Goal: Ask a question: Seek information or help from site administrators or community

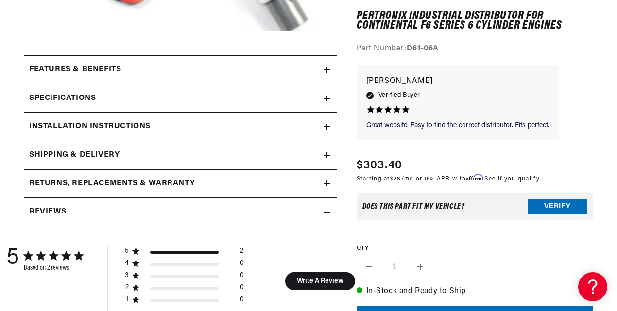
click at [327, 125] on icon at bounding box center [327, 127] width 0 height 6
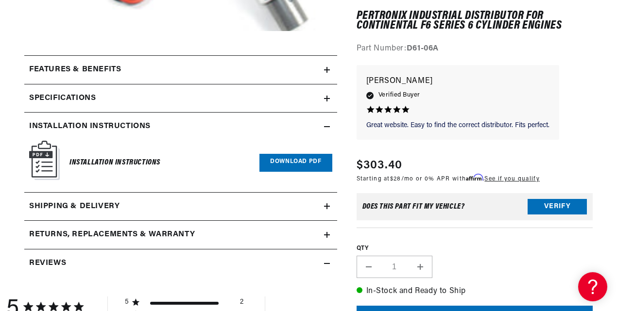
click at [288, 160] on link "Download PDF" at bounding box center [295, 163] width 72 height 18
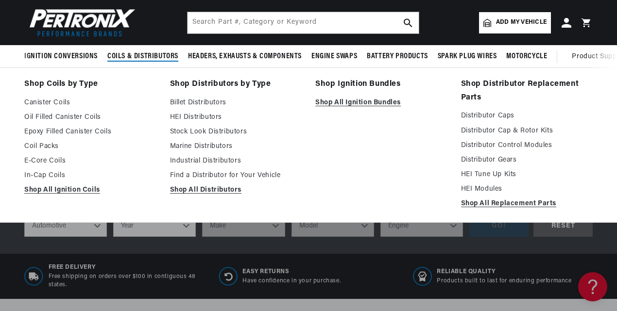
click at [141, 56] on span "Coils & Distributors" at bounding box center [142, 56] width 71 height 10
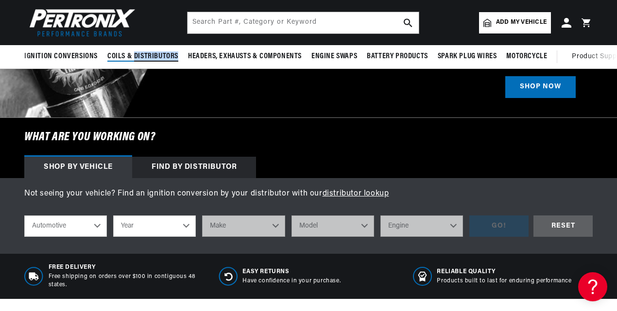
scroll to position [0, 529]
click at [141, 56] on span "Coils & Distributors" at bounding box center [142, 56] width 71 height 10
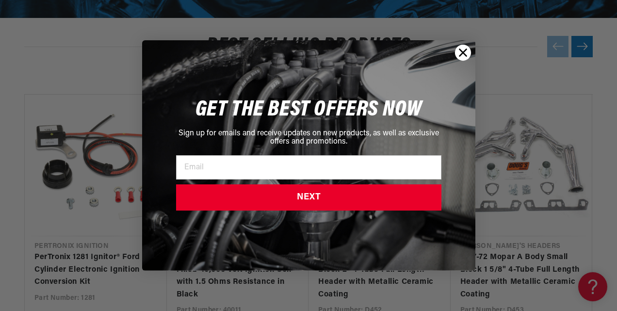
click at [461, 52] on circle "Close dialog" at bounding box center [463, 53] width 16 height 16
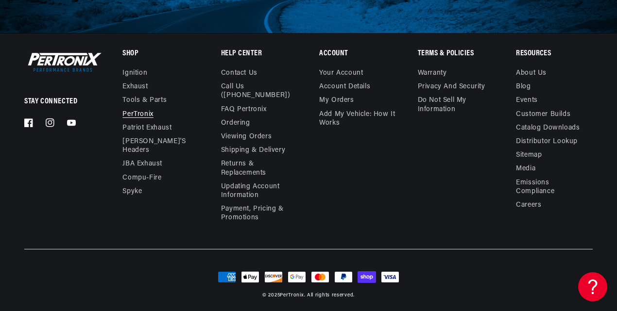
click at [141, 114] on link "PerTronix" at bounding box center [137, 115] width 31 height 14
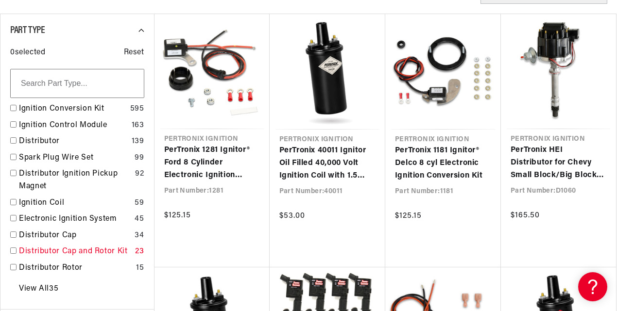
click at [68, 254] on link "Distributor Cap and Rotor Kit" at bounding box center [75, 252] width 112 height 13
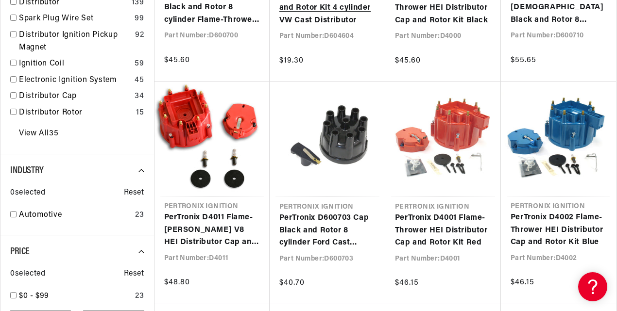
scroll to position [0, 529]
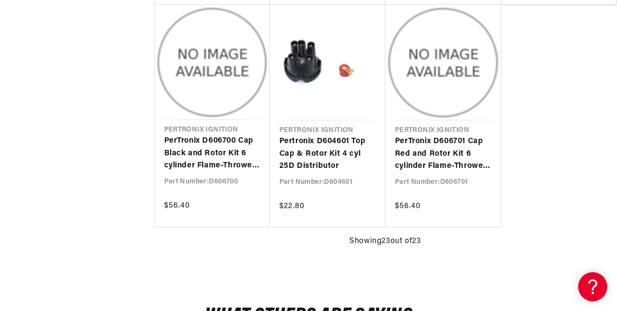
scroll to position [1487, 0]
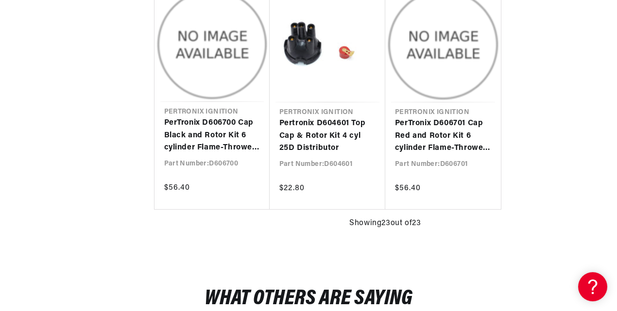
click at [350, 226] on span "Showing 23 out of 23" at bounding box center [384, 223] width 71 height 13
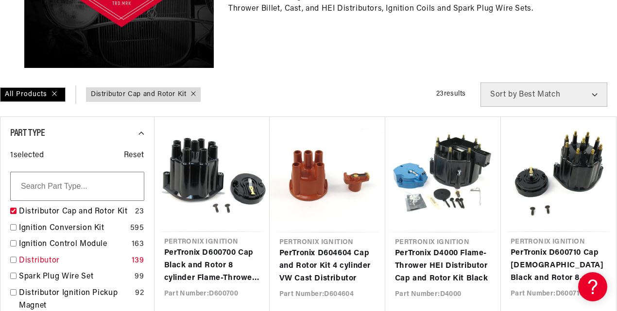
scroll to position [292, 0]
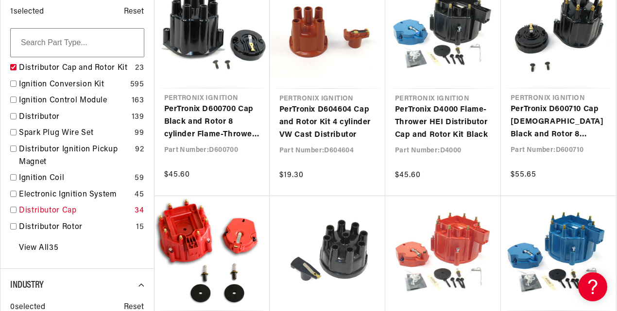
click at [55, 209] on link "Distributor Cap" at bounding box center [75, 211] width 112 height 13
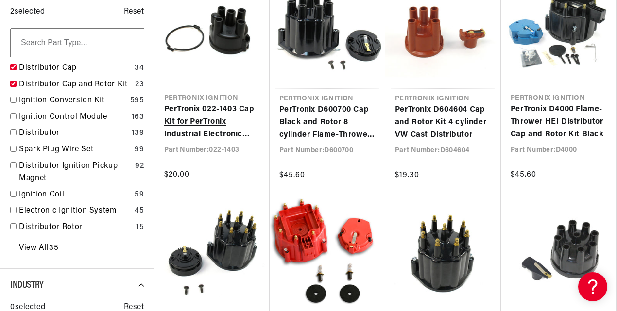
click at [209, 117] on link "PerTronix 022-1403 Cap Kit for PerTronix Industrial Electronic Distributor" at bounding box center [212, 121] width 96 height 37
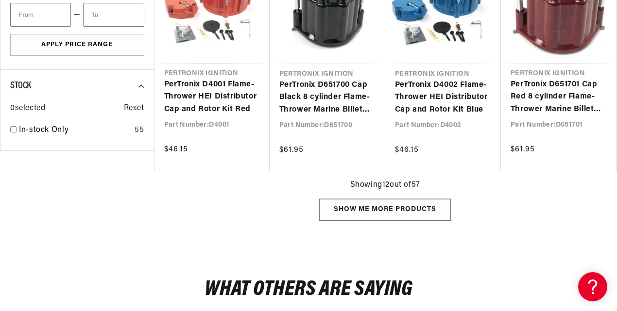
click at [389, 212] on div "Show me more products" at bounding box center [385, 210] width 132 height 22
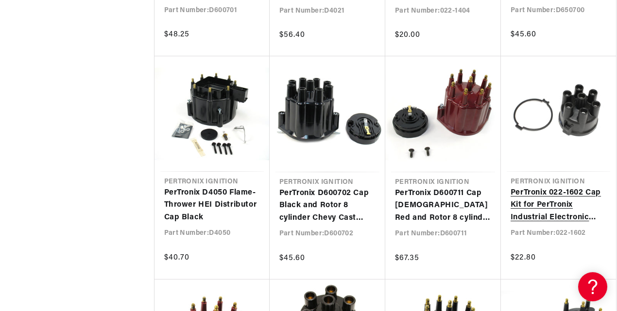
click at [555, 205] on link "PerTronix 022-1602 Cap Kit for PerTronix Industrial Electronic Distributor" at bounding box center [558, 205] width 96 height 37
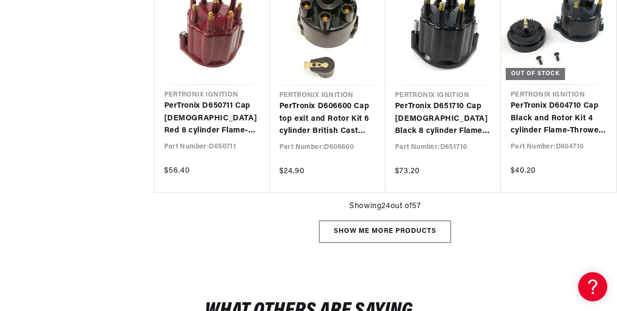
scroll to position [0, 847]
click at [404, 229] on div "Show me more products" at bounding box center [385, 232] width 132 height 22
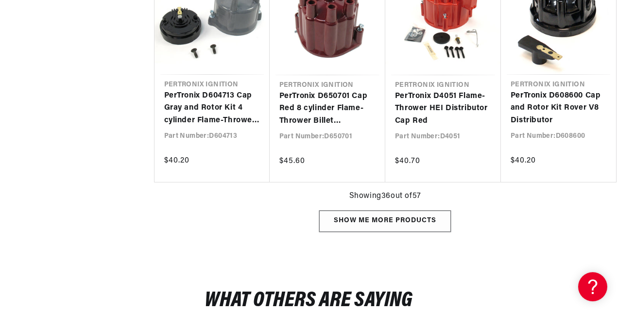
scroll to position [2184, 0]
click at [392, 219] on div "Show me more products" at bounding box center [385, 221] width 132 height 22
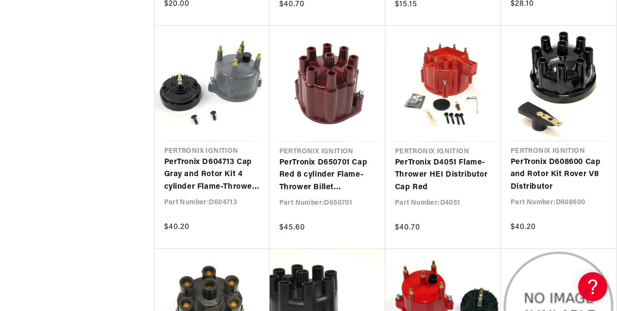
scroll to position [2146, 0]
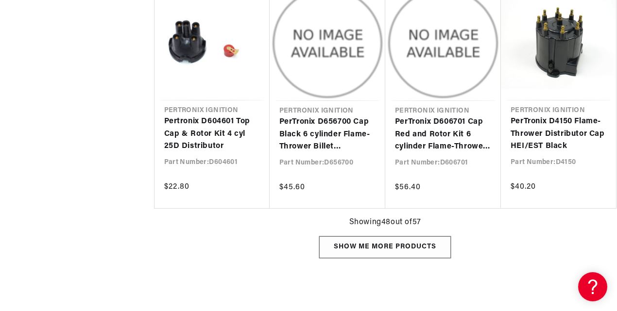
click at [376, 243] on div "Show me more products" at bounding box center [385, 247] width 132 height 22
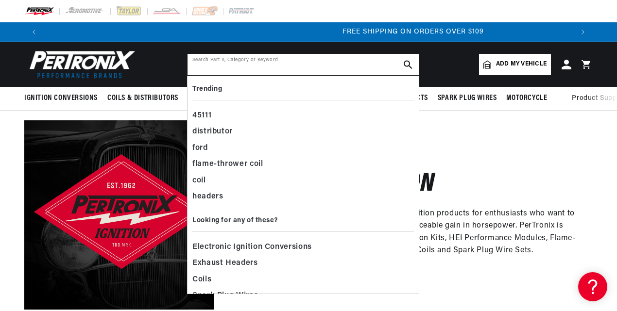
click at [267, 64] on input "text" at bounding box center [302, 64] width 231 height 21
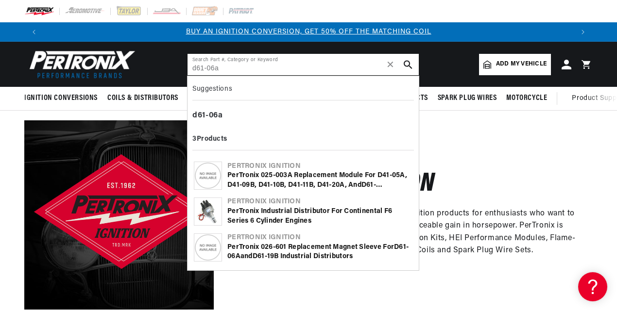
type input "d61-06a"
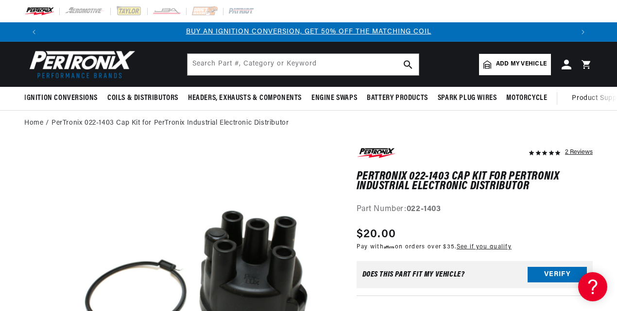
scroll to position [26, 0]
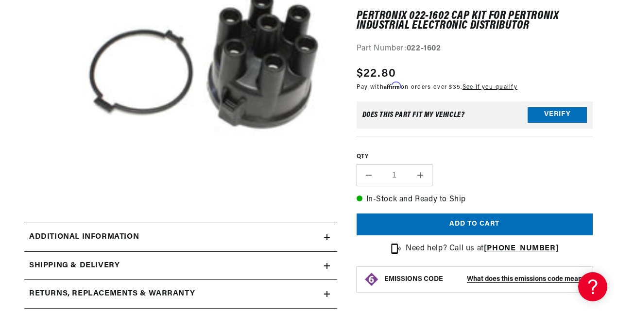
scroll to position [217, 0]
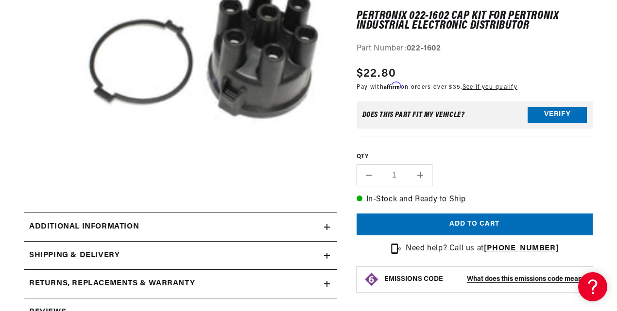
click at [325, 223] on summary "Additional information" at bounding box center [180, 227] width 313 height 28
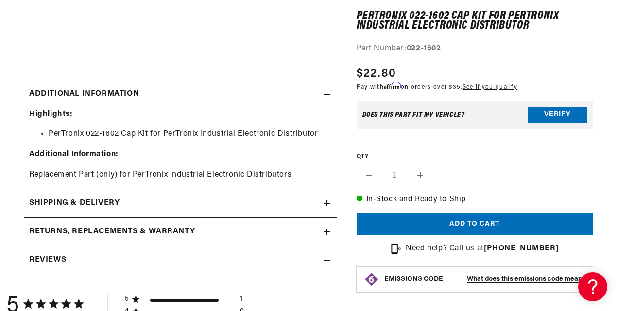
scroll to position [350, 0]
click at [328, 206] on icon at bounding box center [327, 203] width 6 height 6
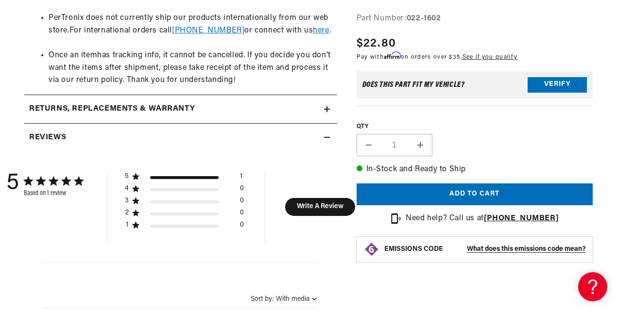
scroll to position [802, 0]
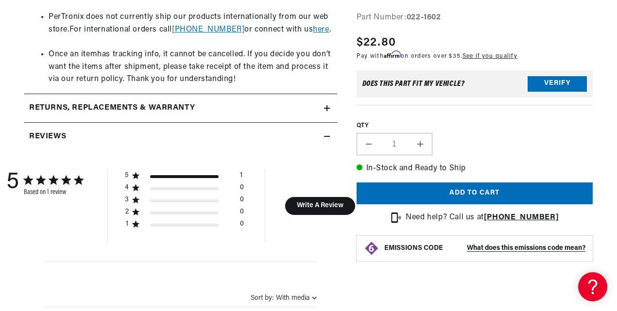
click at [326, 136] on icon at bounding box center [327, 136] width 6 height 0
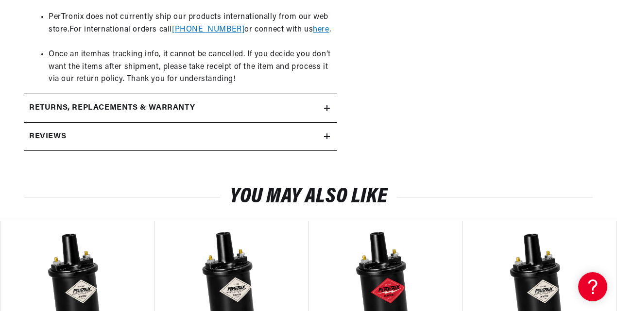
click at [327, 105] on icon at bounding box center [327, 108] width 6 height 6
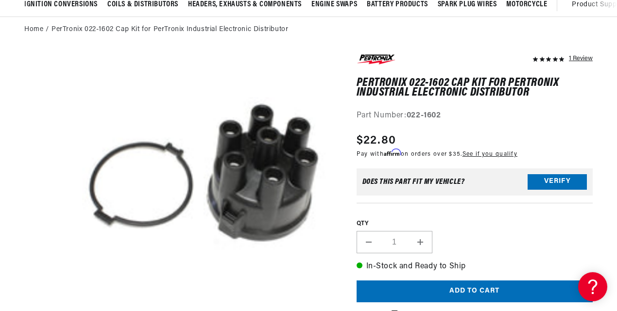
scroll to position [0, 0]
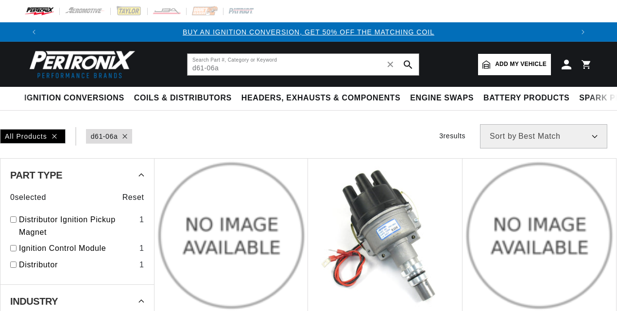
type input "d61-06a"
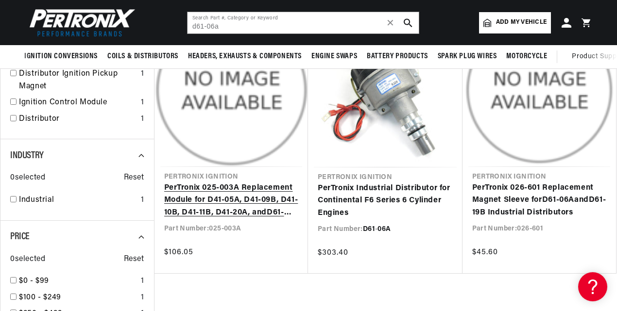
click at [232, 186] on link "PerTronix 025-003A Replacement Module for D41-05A, D41-09B, D41-10B, D41-11B, D…" at bounding box center [231, 200] width 134 height 37
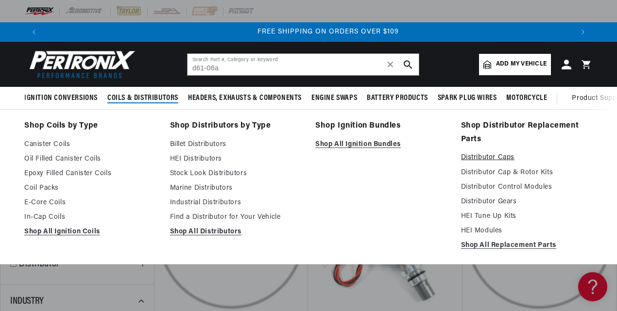
scroll to position [0, 1058]
click at [354, 146] on link "Shop All Ignition Bundles" at bounding box center [381, 145] width 132 height 12
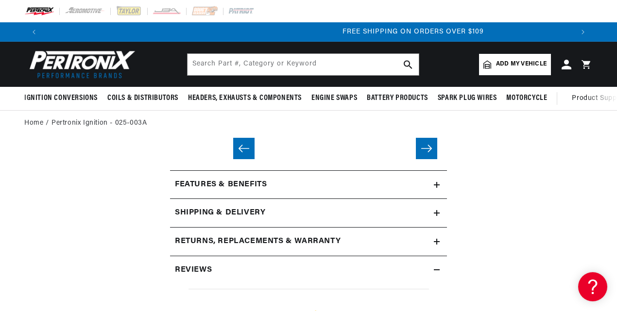
scroll to position [0, 1058]
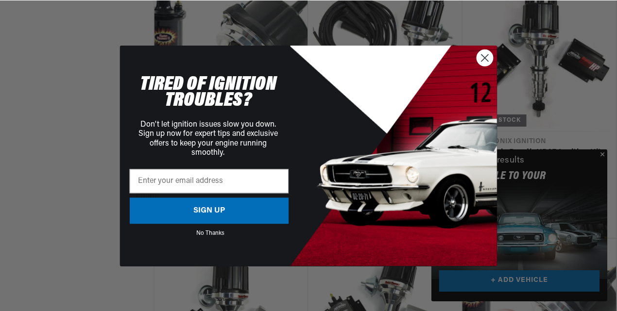
scroll to position [0, 530]
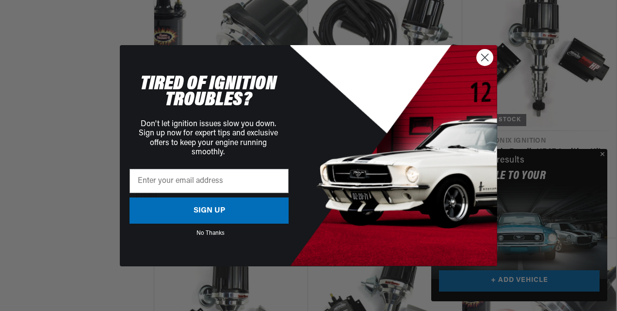
click at [485, 56] on circle "Close dialog" at bounding box center [485, 57] width 16 height 16
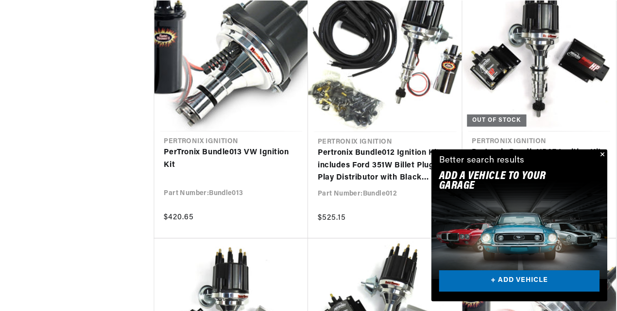
scroll to position [0, 529]
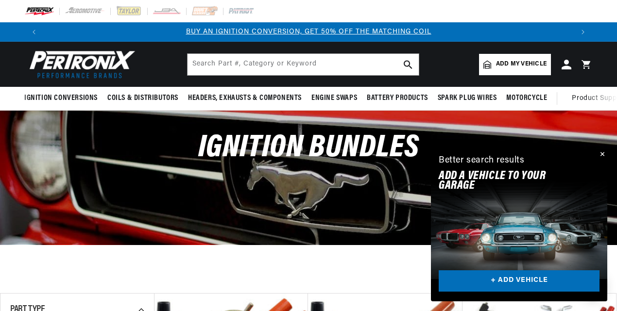
click at [602, 151] on button "Close" at bounding box center [601, 155] width 12 height 12
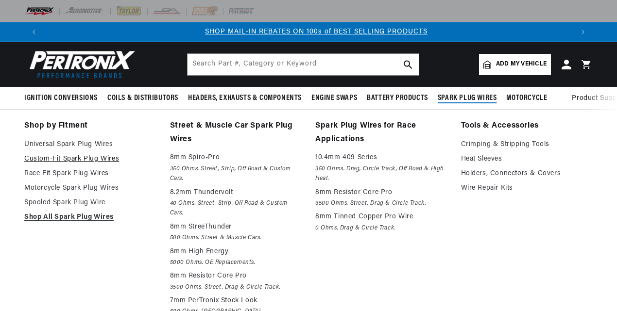
scroll to position [0, 529]
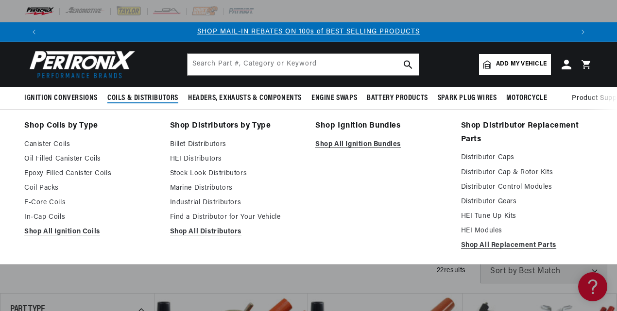
click at [140, 99] on span "Coils & Distributors" at bounding box center [142, 98] width 71 height 10
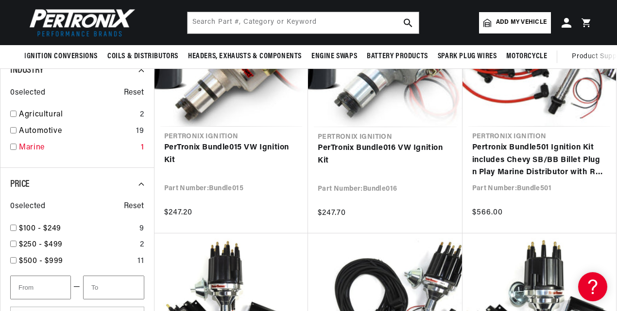
scroll to position [0, 0]
click at [53, 111] on link "Agricultural" at bounding box center [77, 115] width 117 height 13
checkbox input "true"
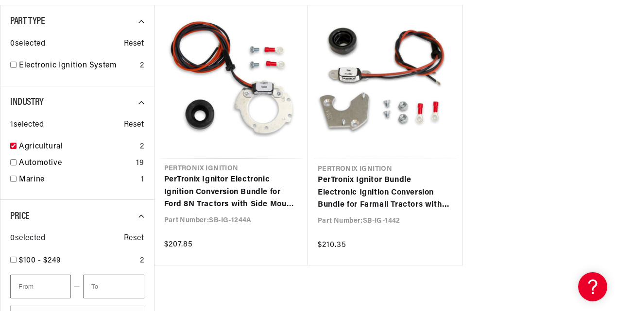
scroll to position [289, 0]
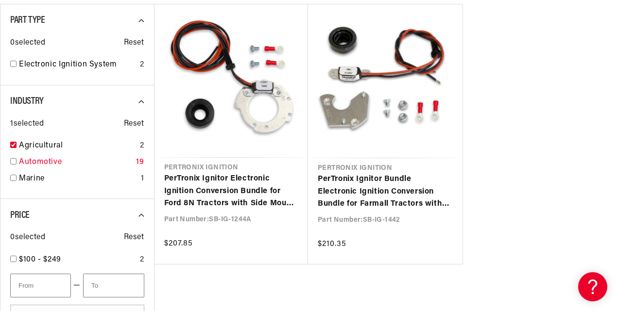
click at [42, 159] on link "Automotive" at bounding box center [75, 162] width 113 height 13
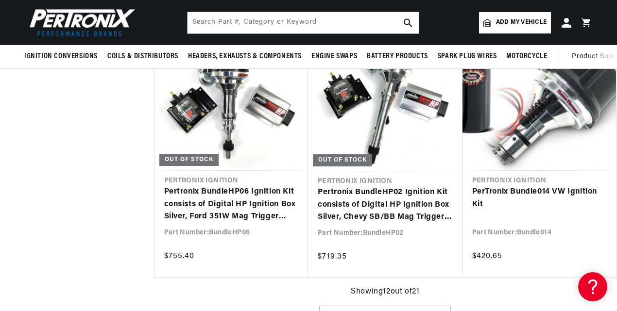
scroll to position [1051, 0]
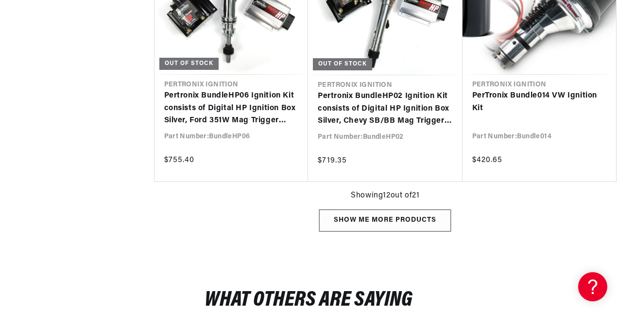
click at [404, 219] on div "Show me more products" at bounding box center [385, 221] width 132 height 22
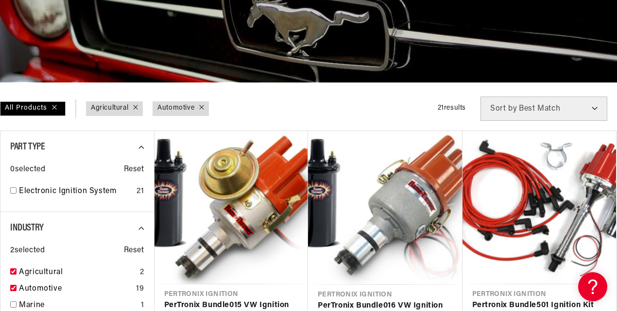
click at [199, 105] on div at bounding box center [199, 108] width 10 height 11
checkbox input "false"
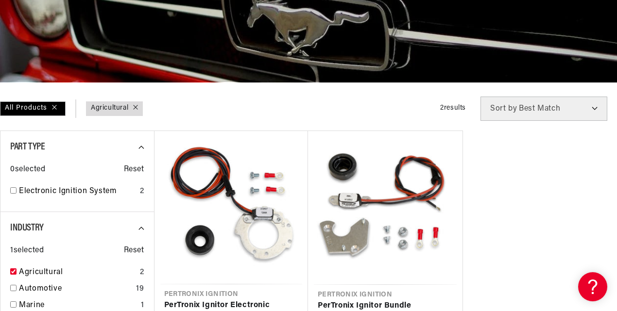
click at [138, 108] on div "Industry : Agricultural" at bounding box center [114, 108] width 57 height 15
checkbox input "false"
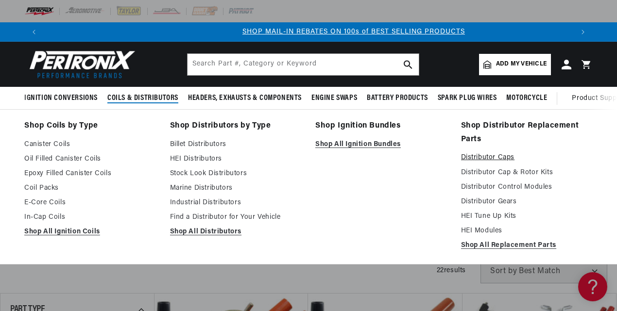
click at [488, 155] on link "Distributor Caps" at bounding box center [527, 158] width 132 height 12
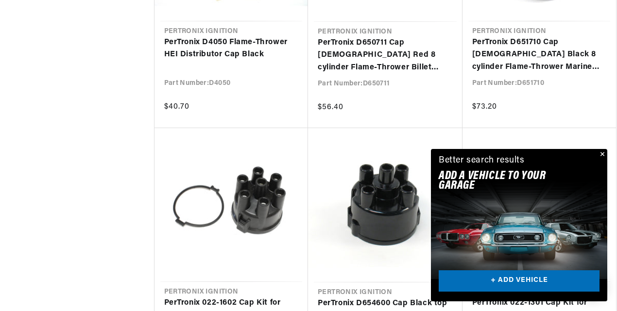
scroll to position [948, 0]
click at [604, 154] on button "Close" at bounding box center [601, 155] width 12 height 12
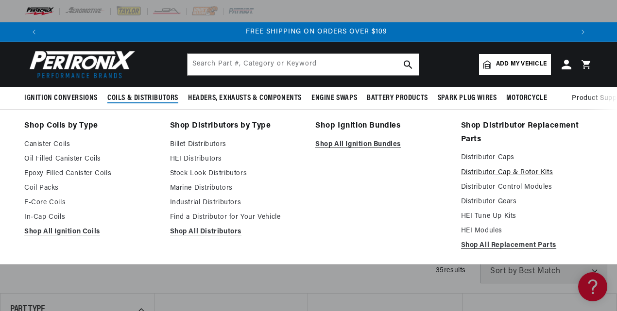
scroll to position [0, 1058]
click at [501, 173] on link "Distributor Cap & Rotor Kits" at bounding box center [527, 173] width 132 height 12
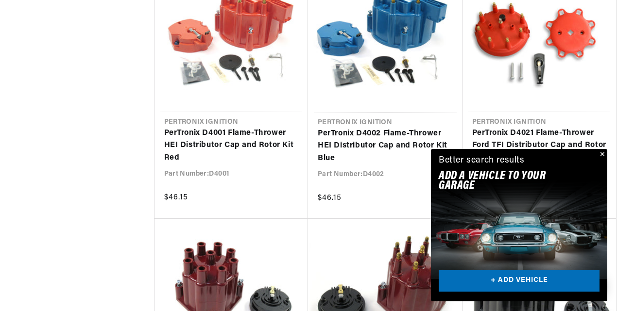
scroll to position [0, 529]
click at [602, 155] on button "Close" at bounding box center [601, 155] width 12 height 12
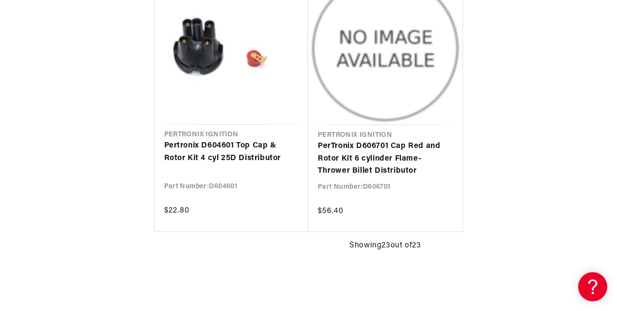
scroll to position [2149, 0]
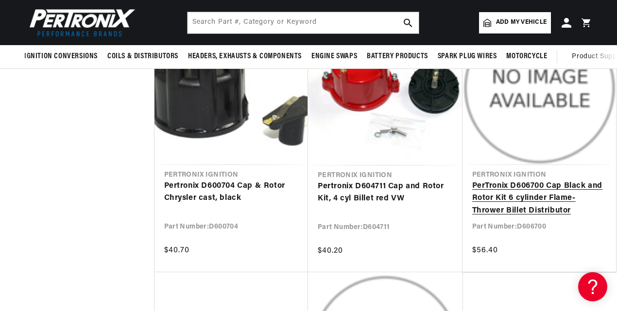
scroll to position [0, 18]
click at [541, 196] on link "PerTronix D606700 Cap Black and Rotor Kit 6 cylinder Flame-Thrower Billet Distr…" at bounding box center [539, 198] width 134 height 37
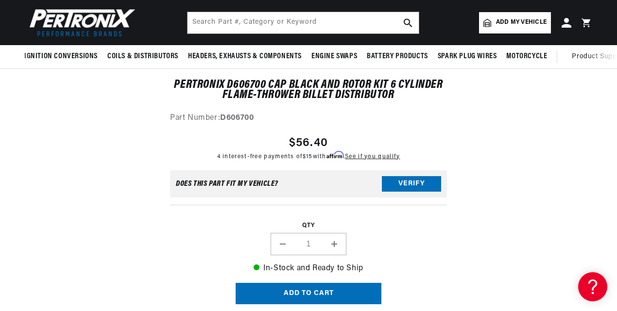
scroll to position [0, 529]
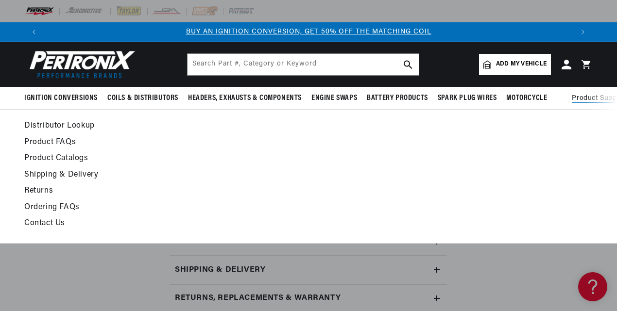
click at [584, 102] on span "Product Support" at bounding box center [598, 98] width 54 height 11
click at [581, 98] on span "Product Support" at bounding box center [598, 98] width 54 height 11
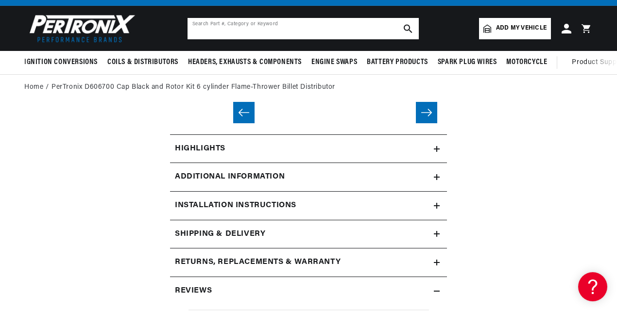
click at [294, 19] on input "text" at bounding box center [302, 28] width 231 height 21
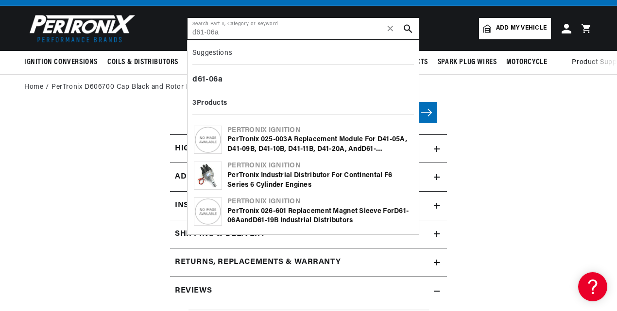
type input "d61-06a"
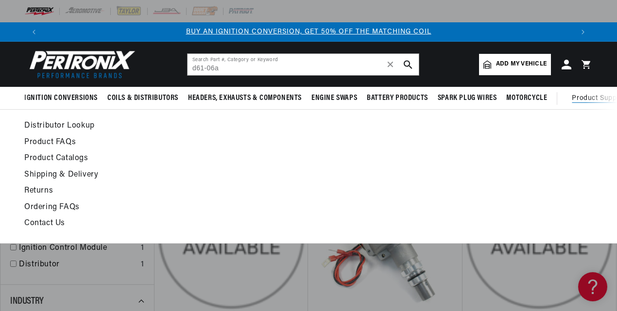
click at [587, 94] on span "Product Support" at bounding box center [598, 98] width 54 height 11
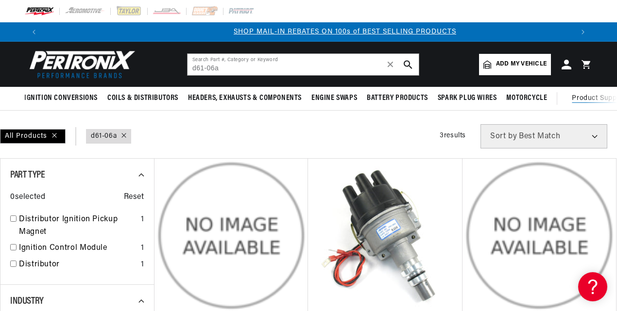
scroll to position [0, 529]
click at [587, 98] on span "Product Support" at bounding box center [598, 98] width 54 height 11
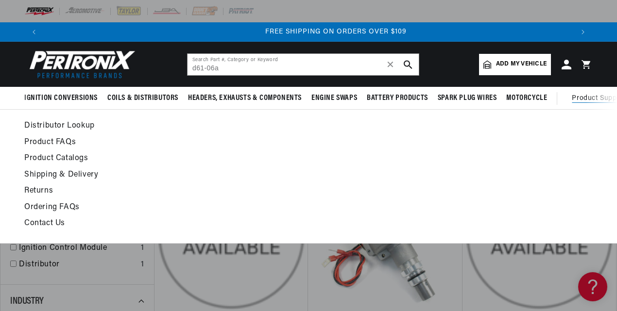
scroll to position [0, 1058]
click at [45, 160] on link "Product Catalogs" at bounding box center [230, 159] width 413 height 14
click at [591, 94] on span "Product Support" at bounding box center [598, 98] width 54 height 11
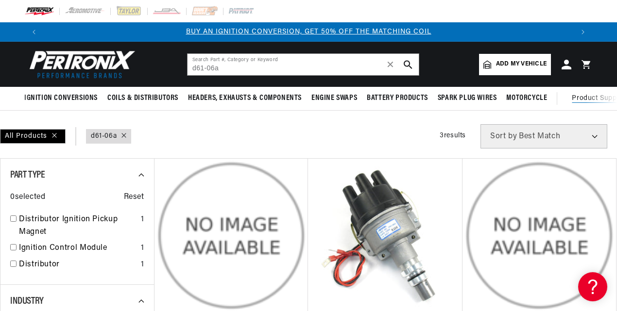
click at [599, 100] on span "Product Support" at bounding box center [598, 98] width 54 height 11
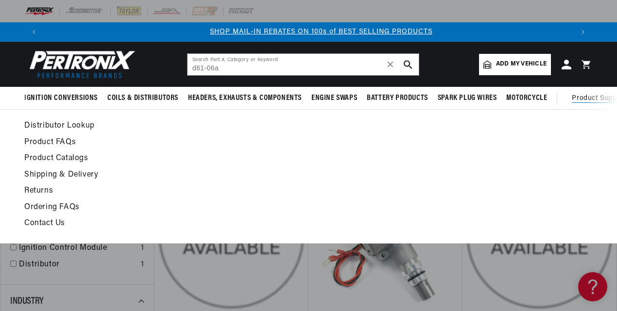
scroll to position [0, 529]
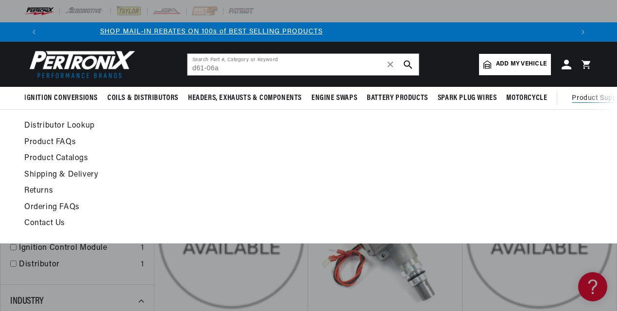
click at [46, 224] on link "Contact Us" at bounding box center [230, 224] width 413 height 14
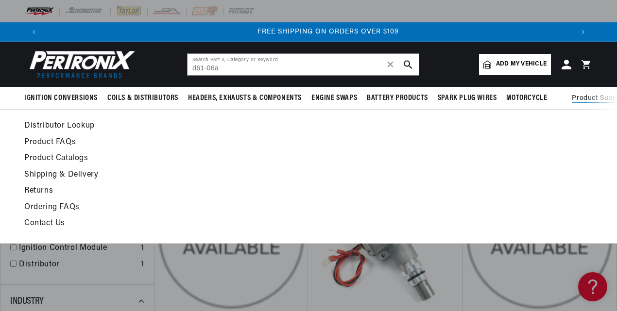
scroll to position [0, 1058]
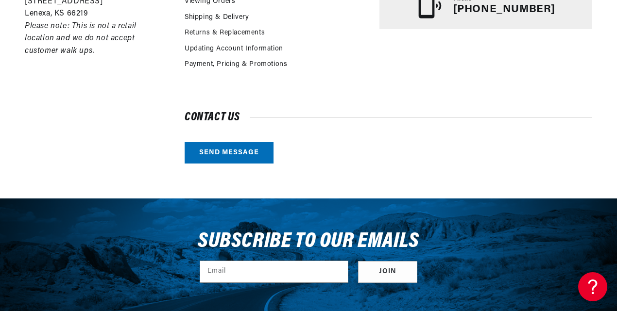
scroll to position [340, 0]
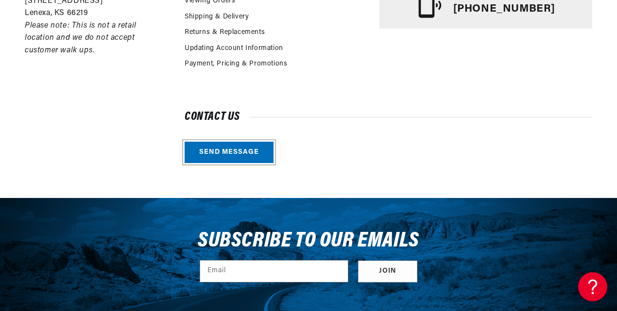
click at [229, 148] on link "Send message" at bounding box center [228, 153] width 89 height 22
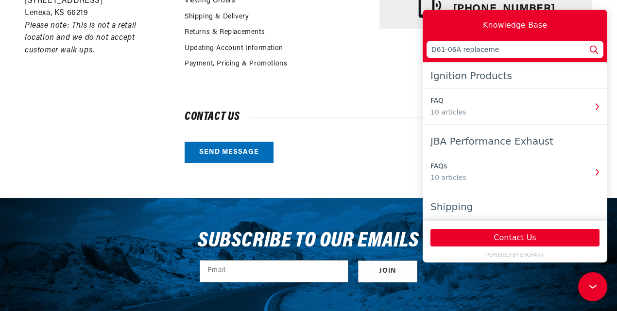
scroll to position [0, 529]
type input "D61-06A replacement parts"
click at [591, 49] on icon at bounding box center [593, 49] width 13 height 13
click at [594, 49] on icon at bounding box center [593, 49] width 13 height 13
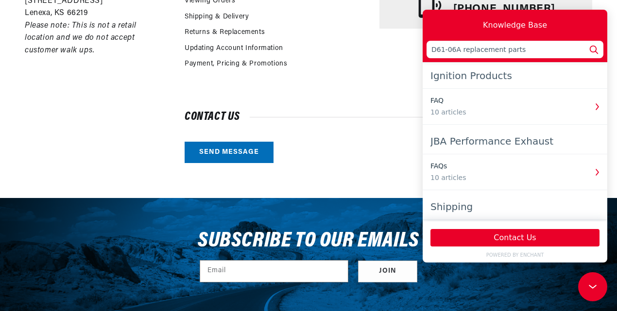
scroll to position [0, 0]
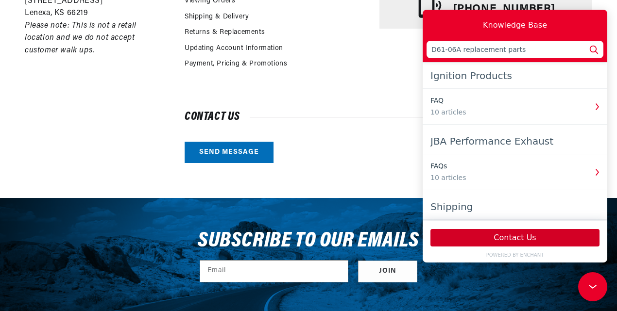
click at [522, 241] on button "Contact Us" at bounding box center [514, 237] width 169 height 17
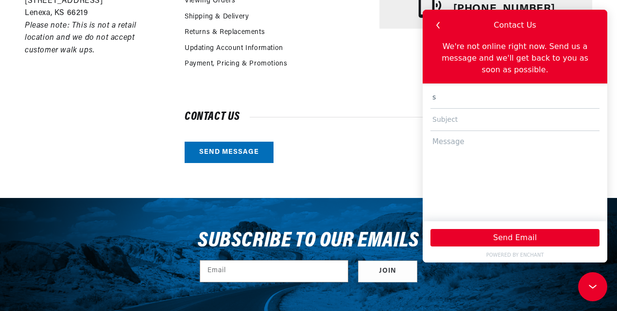
type input "[EMAIL_ADDRESS][DOMAIN_NAME]"
click at [481, 114] on input "text" at bounding box center [514, 120] width 169 height 22
type input "D61-06A"
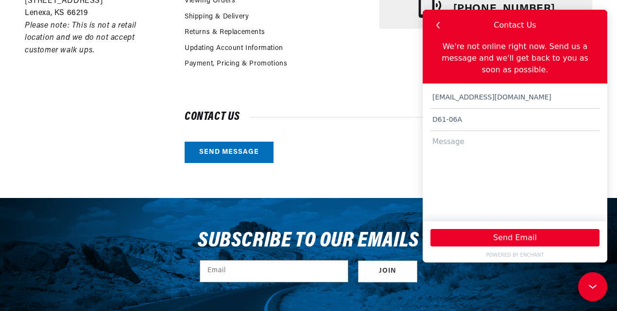
click at [475, 131] on textarea at bounding box center [514, 171] width 169 height 81
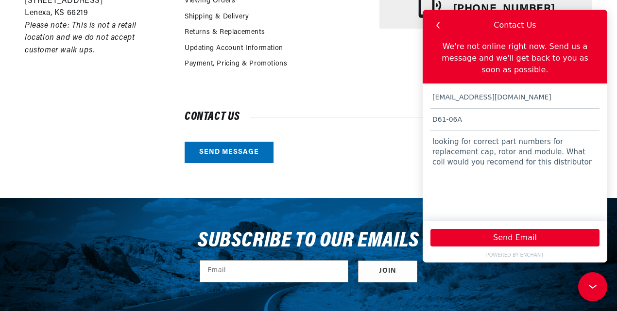
scroll to position [0, 529]
click at [535, 150] on textarea "looking for correct part numbers for replacement cap, rotor and module. What co…" at bounding box center [514, 171] width 169 height 81
click at [570, 152] on textarea "looking for correct part numbers for replacement cap, rotor and module. What co…" at bounding box center [514, 171] width 169 height 81
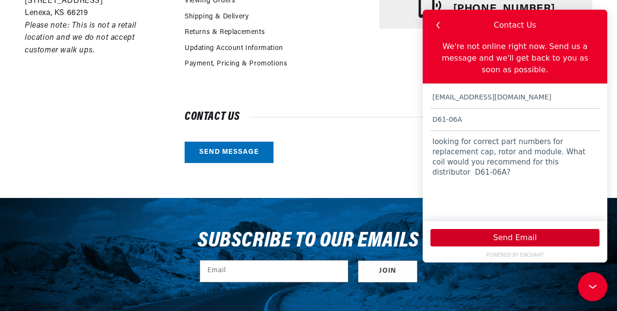
type textarea "looking for correct part numbers for replacement cap, rotor and module. What co…"
click at [515, 238] on button "Send Email" at bounding box center [514, 237] width 169 height 17
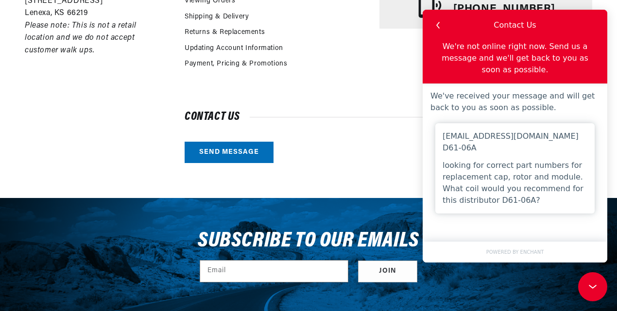
click at [357, 214] on div "Subscribe to our emails Email Join" at bounding box center [308, 259] width 617 height 123
